Goal: Use online tool/utility: Use online tool/utility

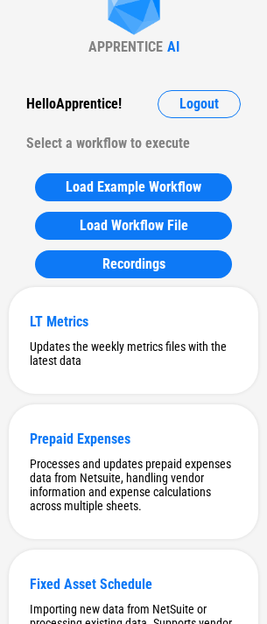
scroll to position [175, 0]
